Goal: Task Accomplishment & Management: Manage account settings

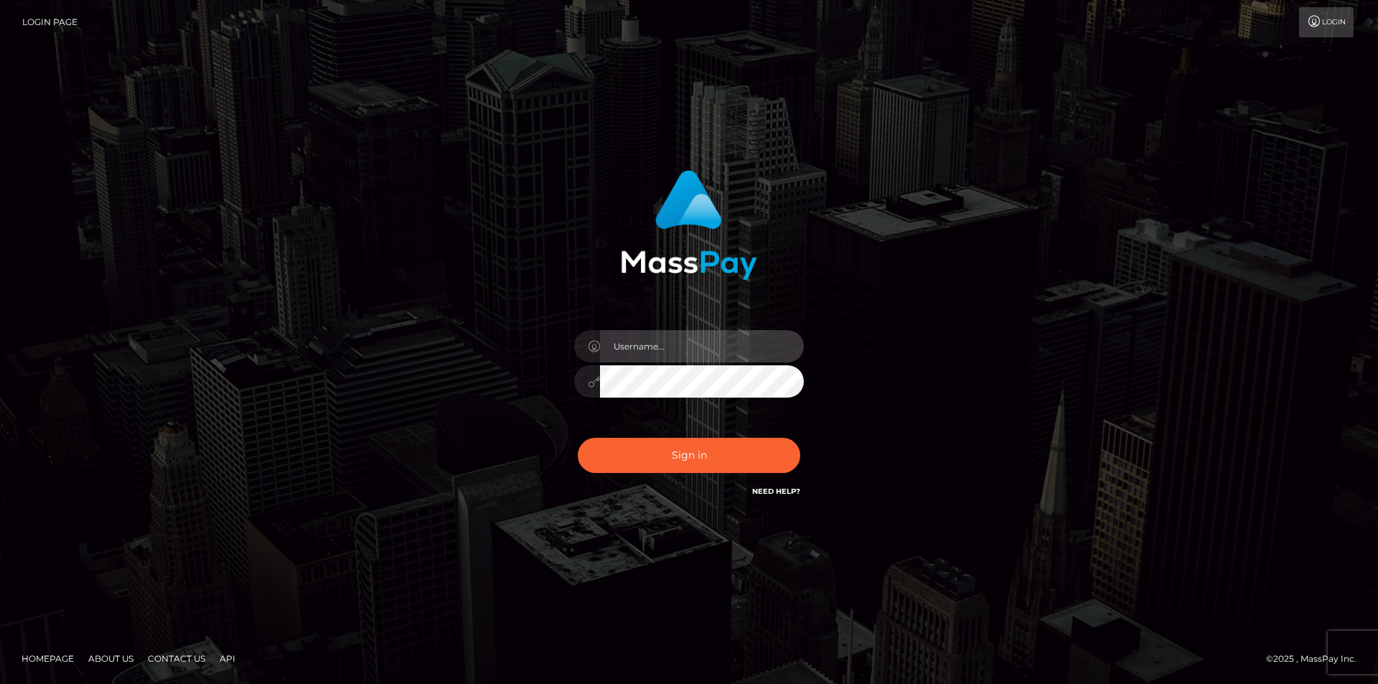
click at [632, 347] on input "text" at bounding box center [702, 346] width 204 height 32
type input "[EMAIL_ADDRESS][DOMAIN_NAME]"
click at [578, 438] on button "Sign in" at bounding box center [689, 455] width 223 height 35
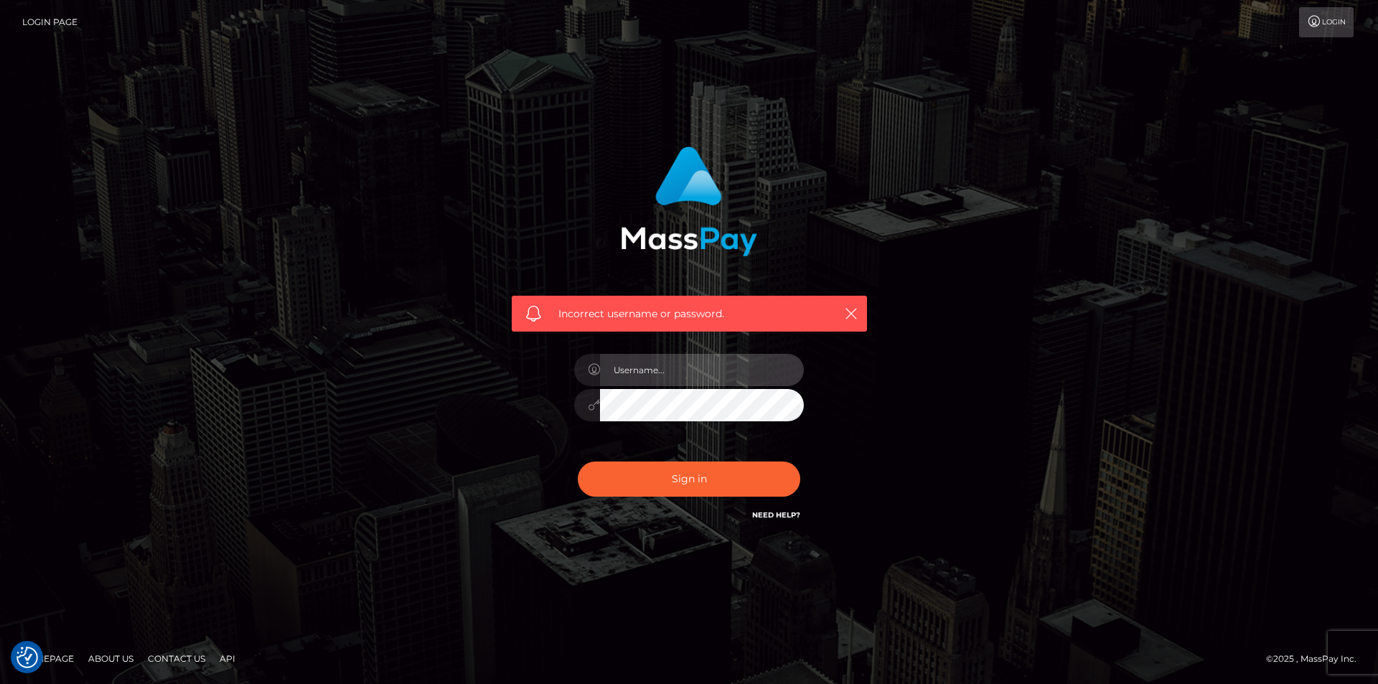
click at [679, 368] on input "text" at bounding box center [702, 370] width 204 height 32
click at [752, 378] on input "camsodaorion@gmail.com" at bounding box center [702, 370] width 204 height 32
type input "camsodaorion@gmail.com"
click at [578, 462] on button "Sign in" at bounding box center [689, 479] width 223 height 35
click at [633, 373] on input "text" at bounding box center [702, 370] width 204 height 32
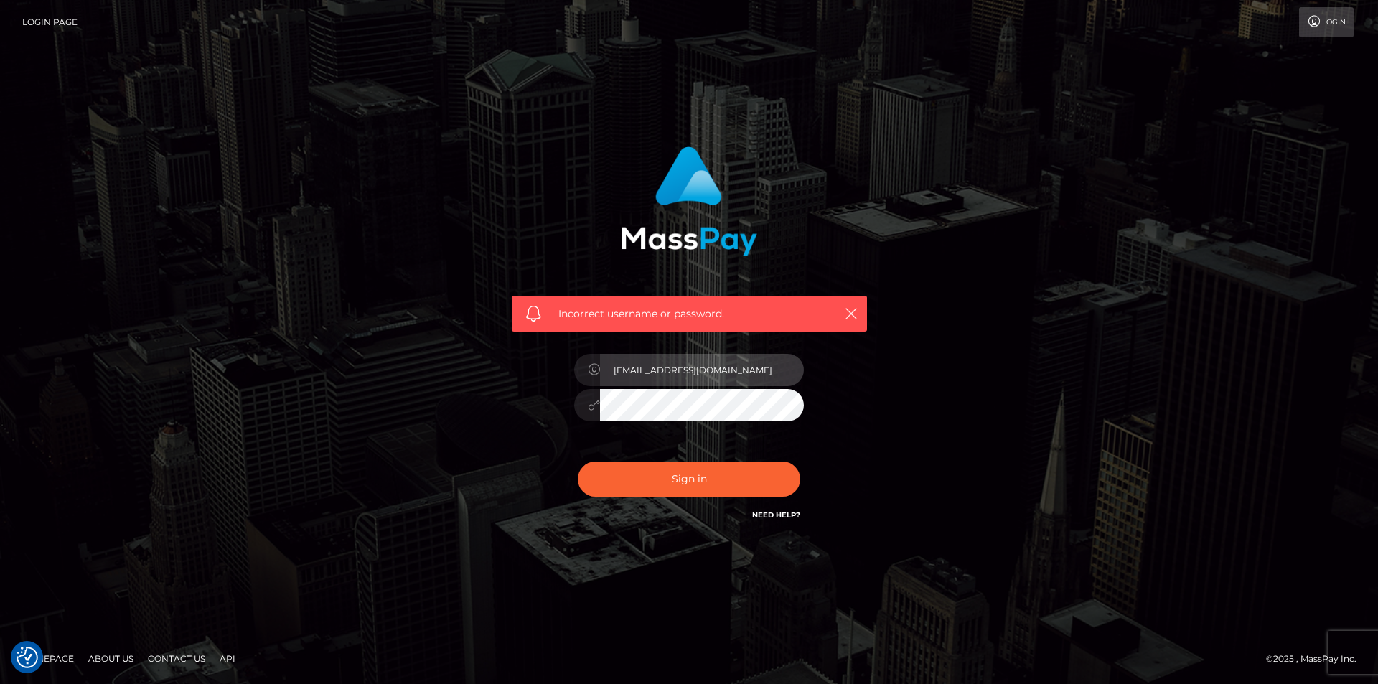
click at [756, 380] on input "camsodaorion@gmail.com" at bounding box center [702, 370] width 204 height 32
drag, startPoint x: 792, startPoint y: 373, endPoint x: 718, endPoint y: 374, distance: 73.9
click at [718, 374] on input "camsodaorion@gmail.comDiosrey26451074." at bounding box center [702, 370] width 204 height 32
type input "camsodaorion@gmail.com"
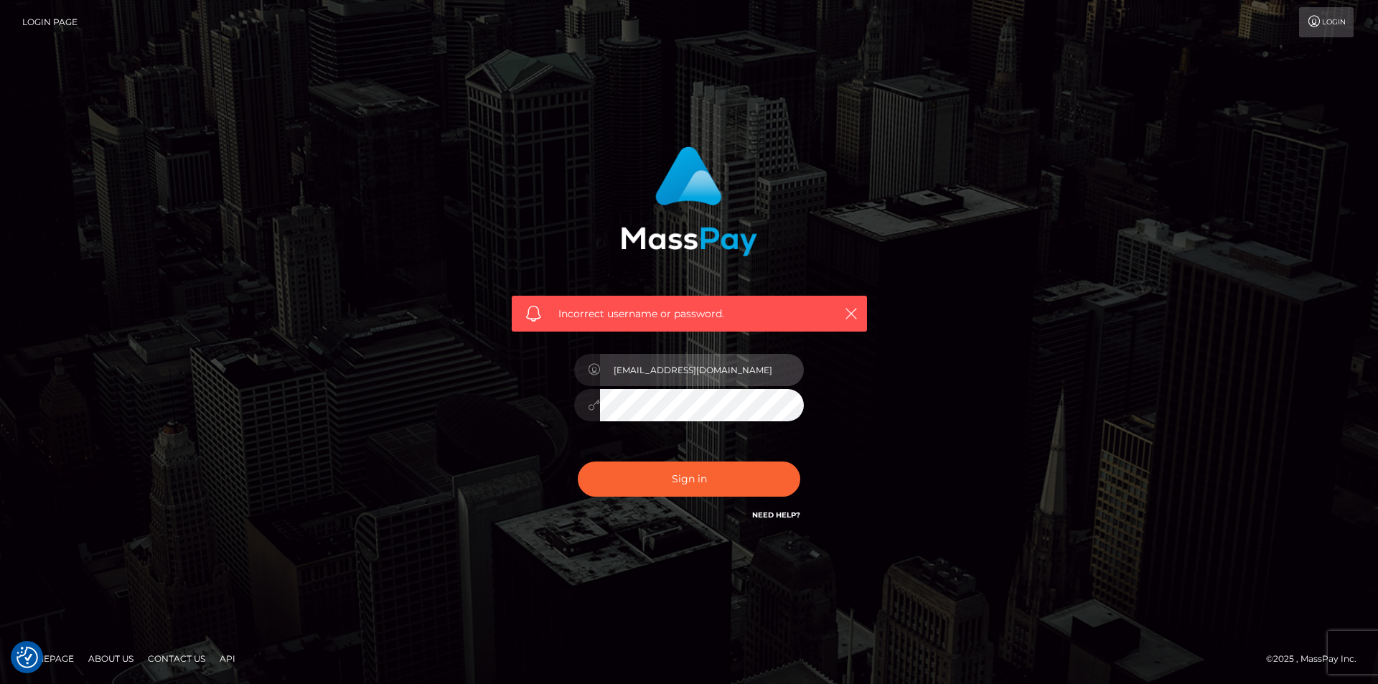
scroll to position [0, 0]
click at [613, 368] on input "camsodaorion@gmail.com" at bounding box center [702, 370] width 204 height 32
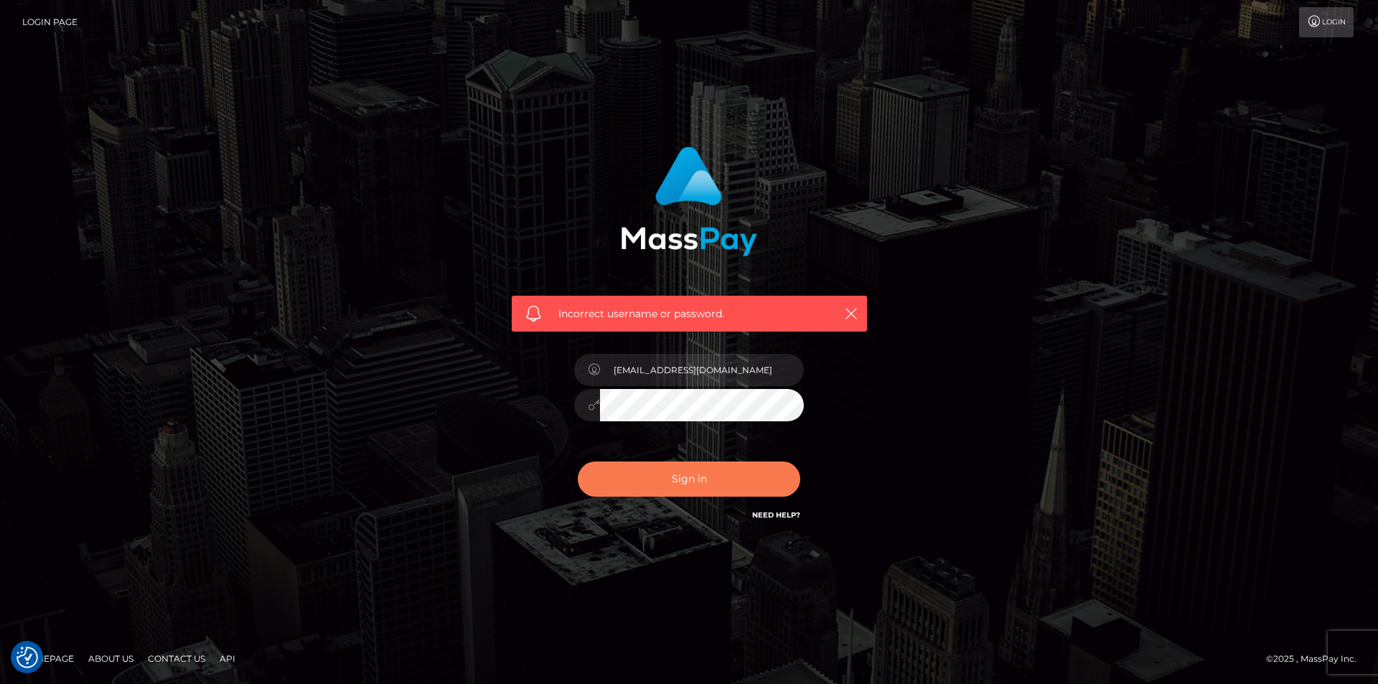
click at [681, 475] on button "Sign in" at bounding box center [689, 479] width 223 height 35
click at [1322, 26] on link "Login" at bounding box center [1326, 22] width 55 height 30
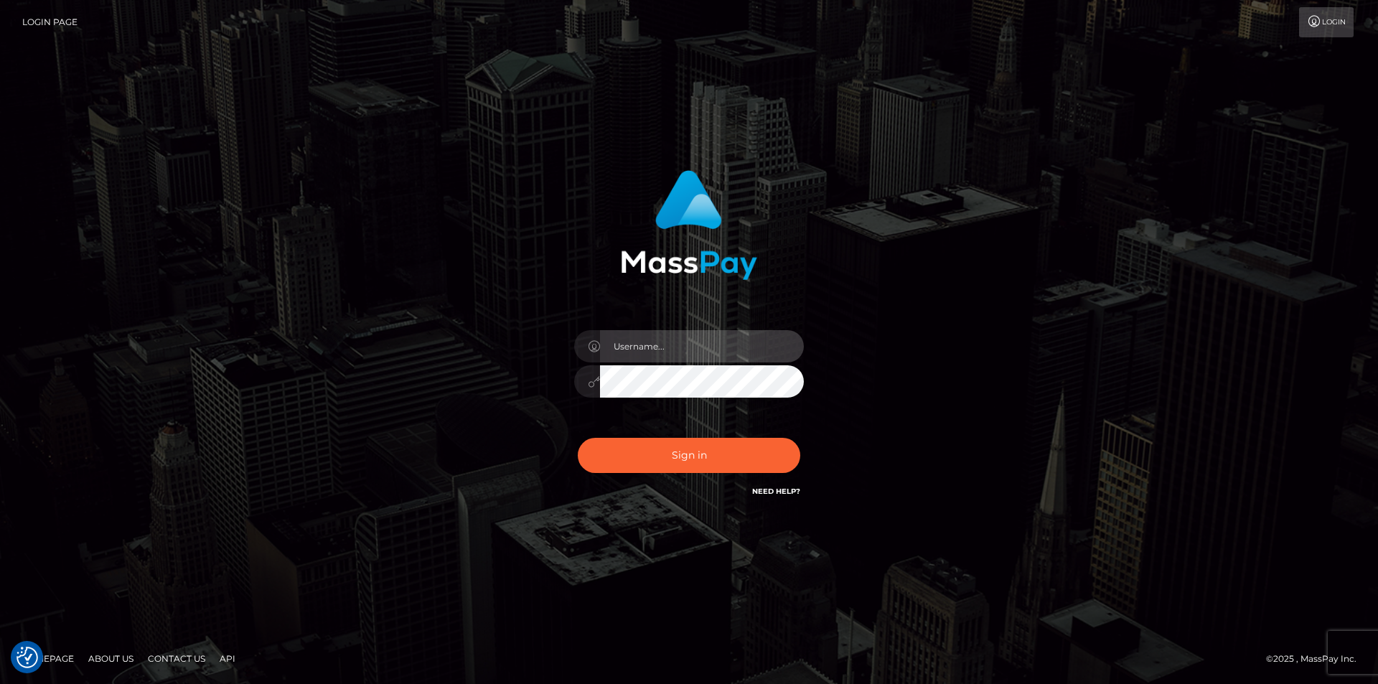
click at [660, 362] on input "text" at bounding box center [702, 346] width 204 height 32
